Goal: Information Seeking & Learning: Learn about a topic

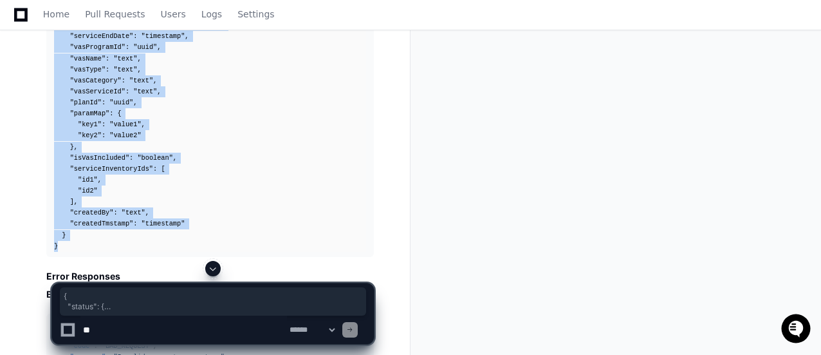
scroll to position [14238, 0]
drag, startPoint x: 48, startPoint y: 15, endPoint x: 35, endPoint y: 1, distance: 18.7
click at [48, 15] on span "Home" at bounding box center [56, 14] width 26 height 8
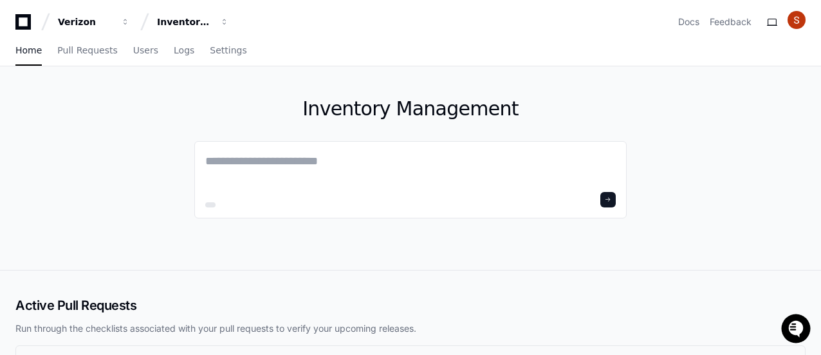
click at [25, 53] on span "Home" at bounding box center [28, 50] width 26 height 8
click at [21, 24] on icon at bounding box center [23, 21] width 26 height 15
click at [252, 163] on textarea at bounding box center [410, 170] width 411 height 36
paste textarea "**********"
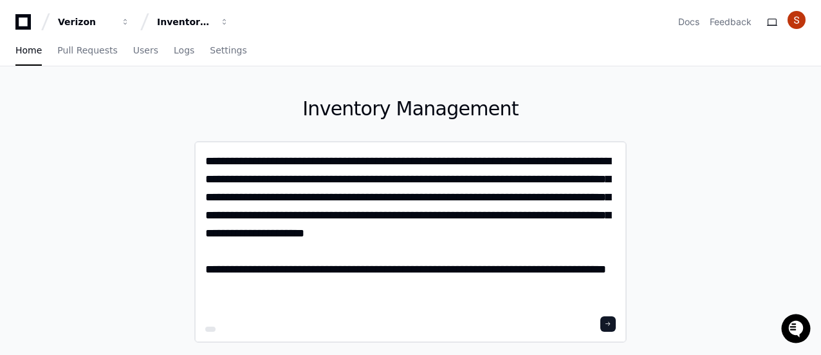
type textarea "**********"
click at [608, 322] on span at bounding box center [608, 324] width 6 height 6
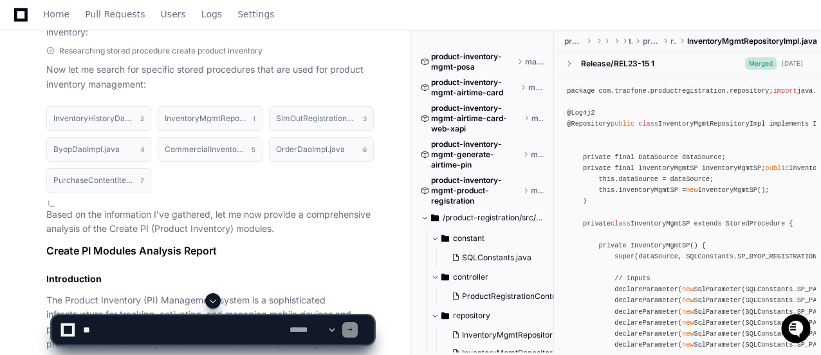
scroll to position [852, 0]
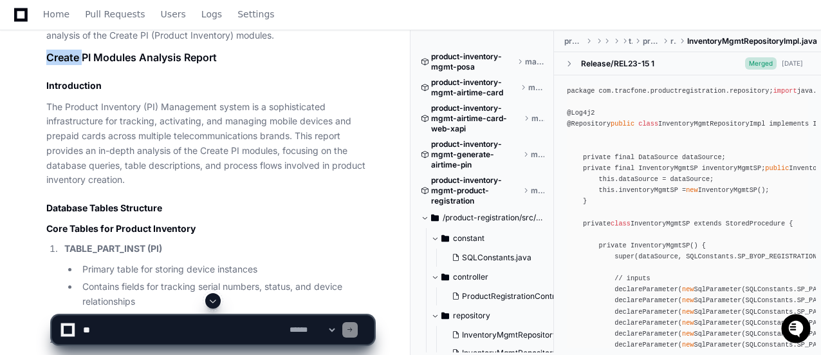
drag, startPoint x: 48, startPoint y: 52, endPoint x: 98, endPoint y: 46, distance: 49.9
click at [66, 53] on h1 "Create PI Modules Analysis Report" at bounding box center [210, 57] width 328 height 15
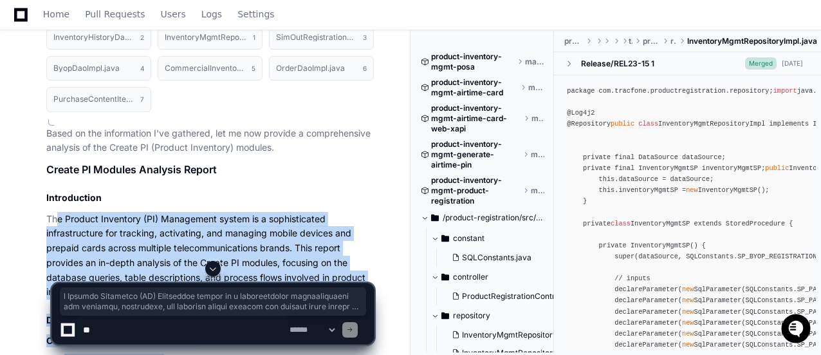
scroll to position [869, 0]
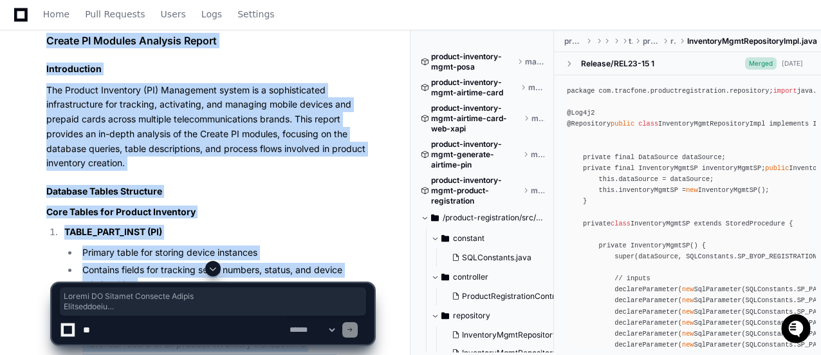
drag, startPoint x: 188, startPoint y: 245, endPoint x: 42, endPoint y: 44, distance: 248.5
copy article "Create PI Modules Analysis Report Introduction The Product Inventory (PI) Manag…"
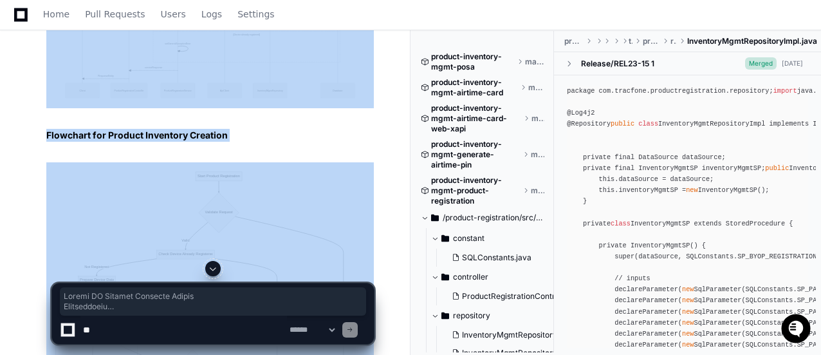
scroll to position [4216, 0]
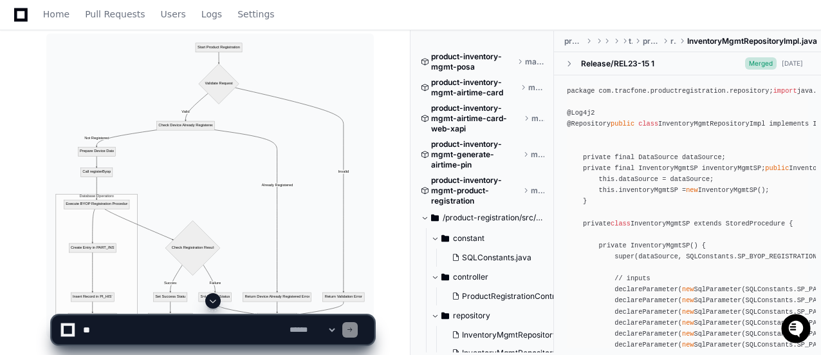
scroll to position [4538, 0]
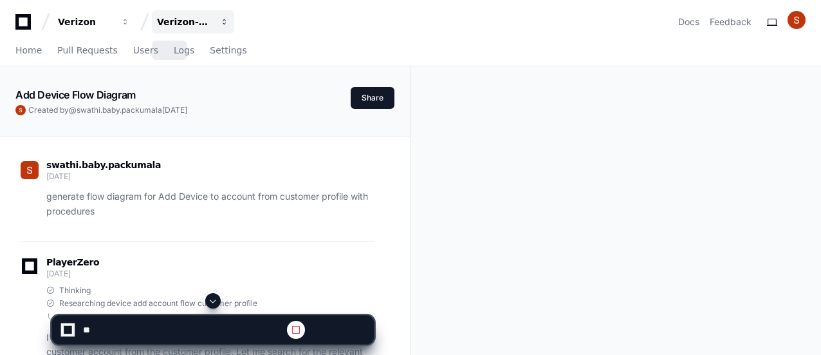
click at [113, 21] on div "Verizon-Clarify-Customer-Management" at bounding box center [85, 21] width 55 height 13
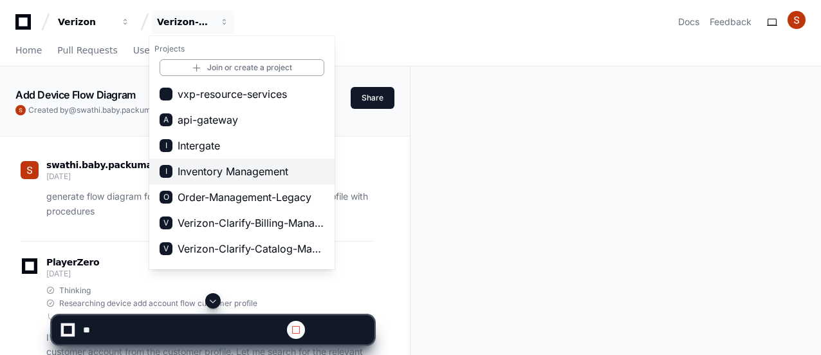
click at [198, 167] on span "Inventory Management" at bounding box center [233, 170] width 111 height 15
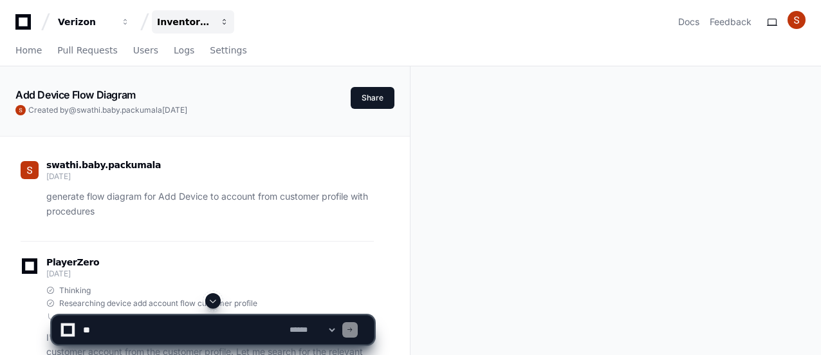
click at [113, 23] on div "Inventory Management" at bounding box center [85, 21] width 55 height 13
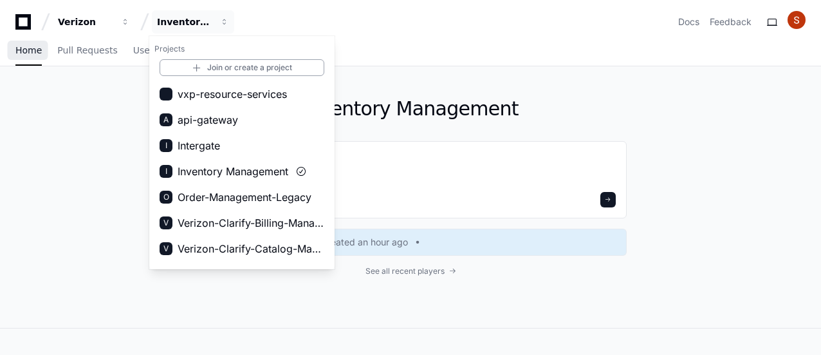
click at [25, 54] on span "Home" at bounding box center [28, 50] width 26 height 8
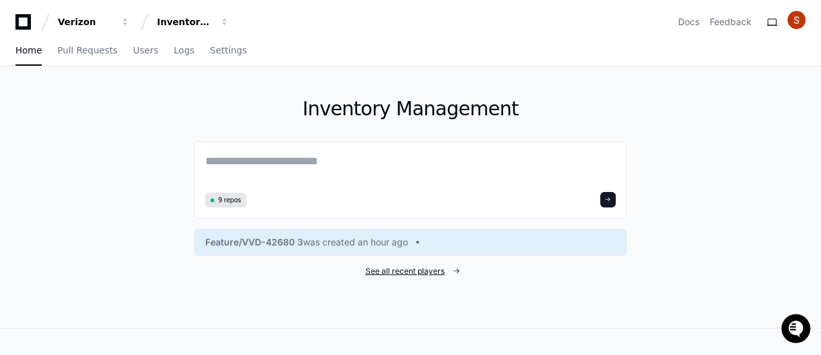
click at [411, 272] on span "See all recent players" at bounding box center [405, 271] width 79 height 10
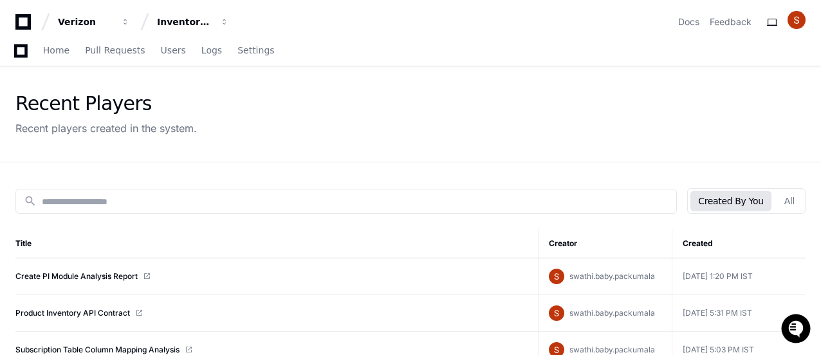
scroll to position [64, 0]
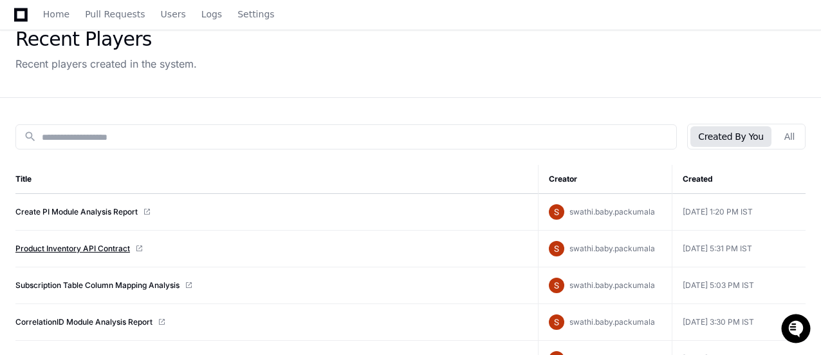
click at [95, 249] on link "Product Inventory API Contract" at bounding box center [72, 248] width 115 height 10
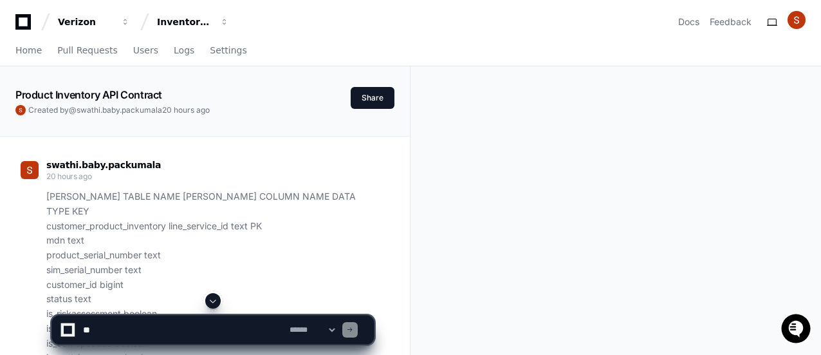
click at [99, 330] on textarea at bounding box center [183, 329] width 207 height 28
paste textarea "**********"
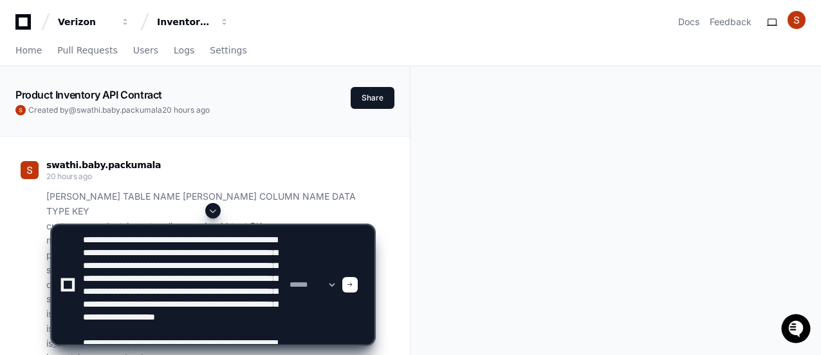
scroll to position [42, 0]
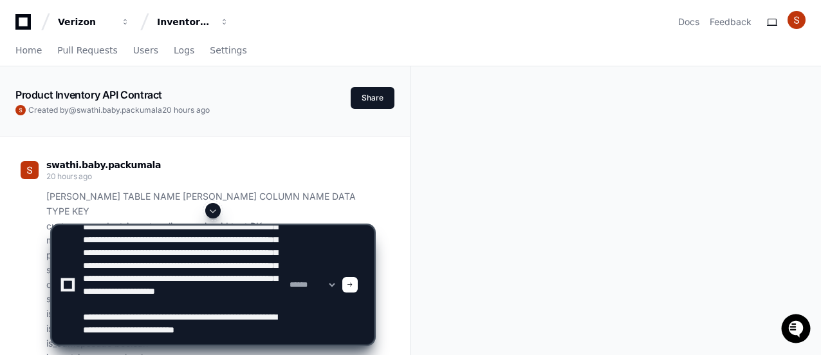
type textarea "**********"
click at [353, 287] on span at bounding box center [350, 284] width 6 height 6
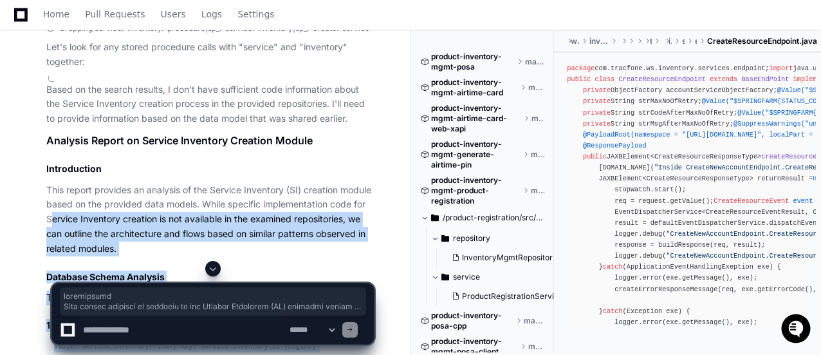
scroll to position [15981, 0]
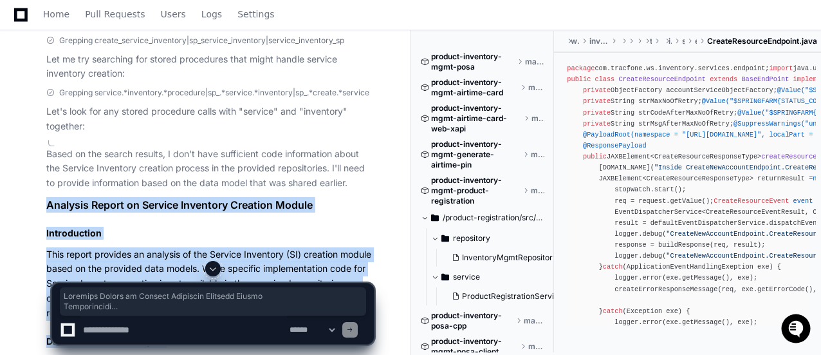
drag, startPoint x: 94, startPoint y: 250, endPoint x: 46, endPoint y: 154, distance: 106.5
copy article "Analysis Report on Service Inventory Creation Module Introduction This report p…"
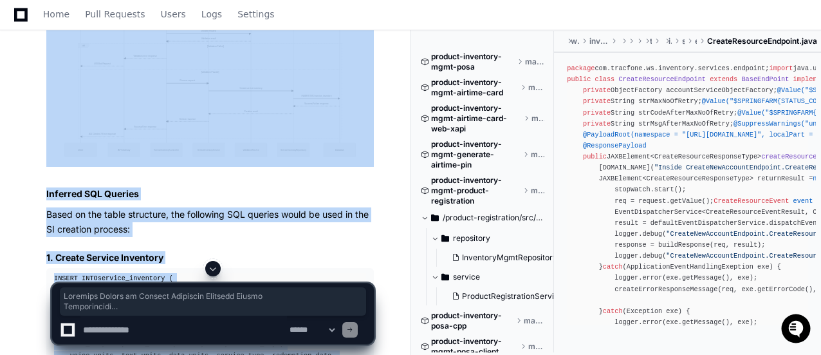
scroll to position [17204, 0]
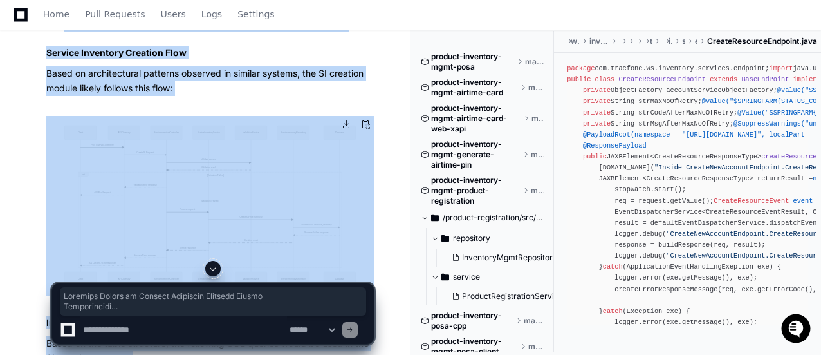
click at [243, 160] on img at bounding box center [210, 206] width 328 height 180
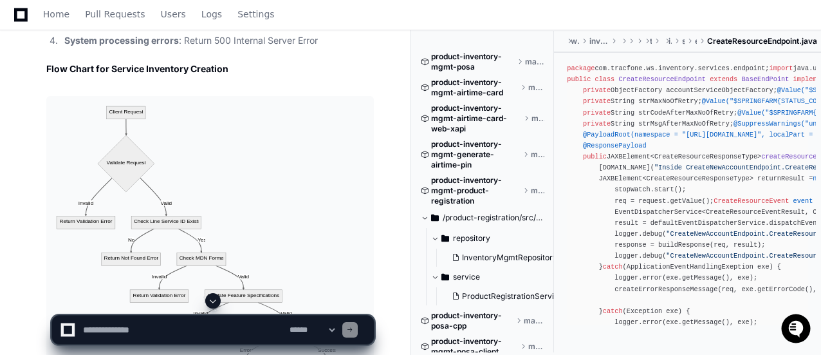
scroll to position [18362, 0]
